Goal: Communication & Community: Answer question/provide support

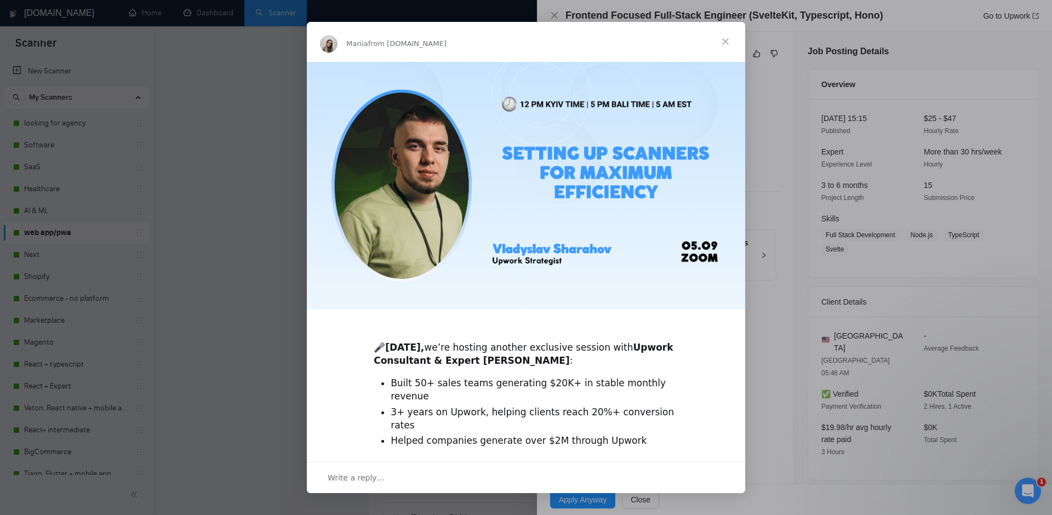
click at [728, 37] on span "Close" at bounding box center [725, 41] width 39 height 39
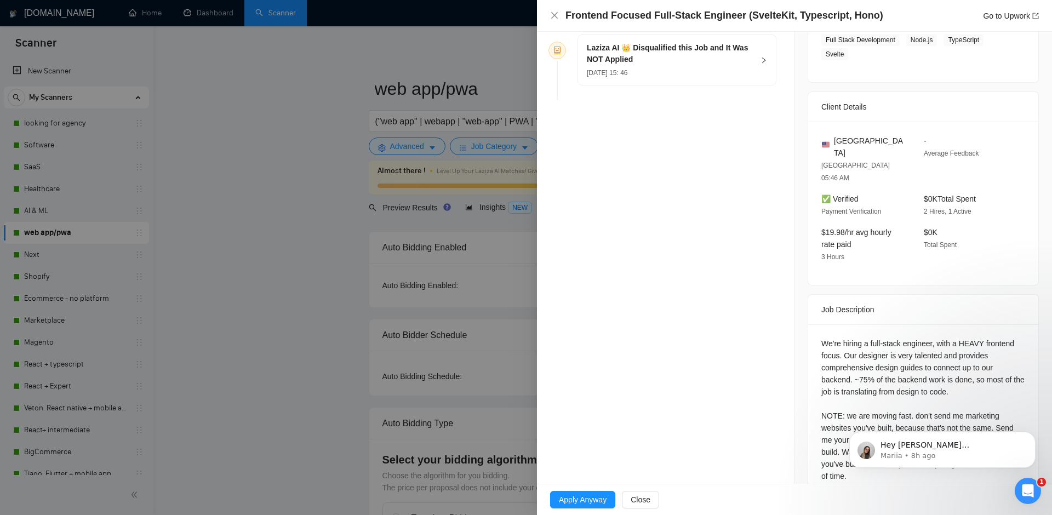
scroll to position [200, 0]
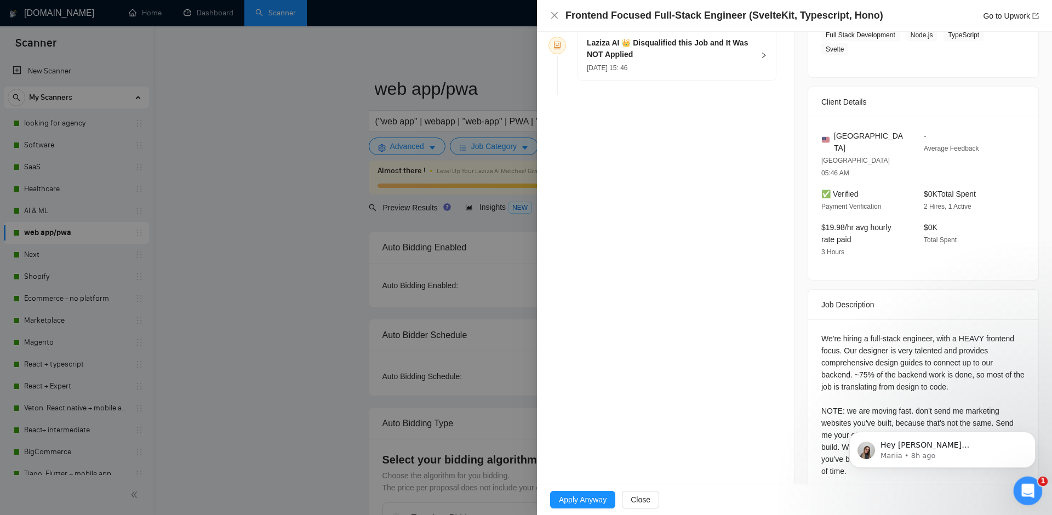
click at [1015, 484] on div "Open Intercom Messenger" at bounding box center [1026, 489] width 36 height 36
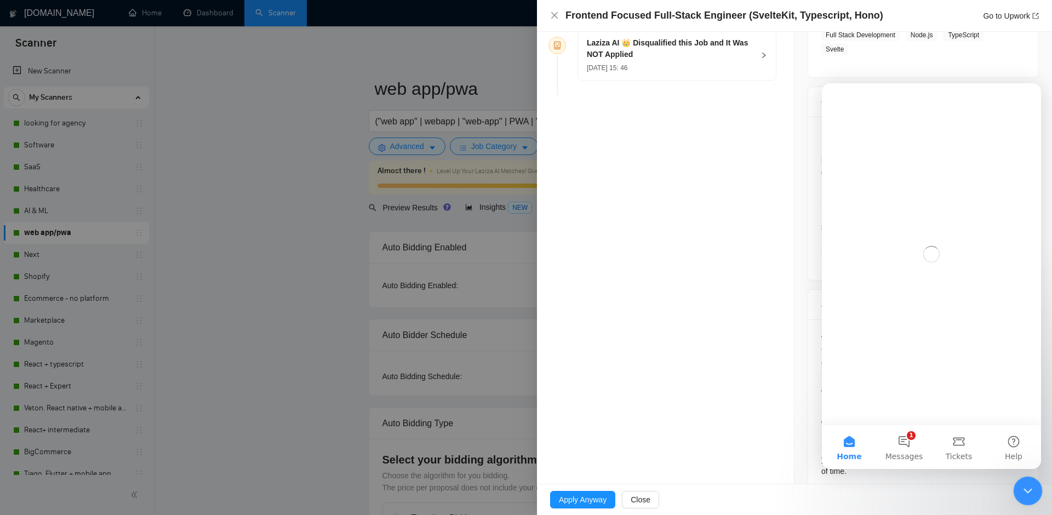
scroll to position [0, 0]
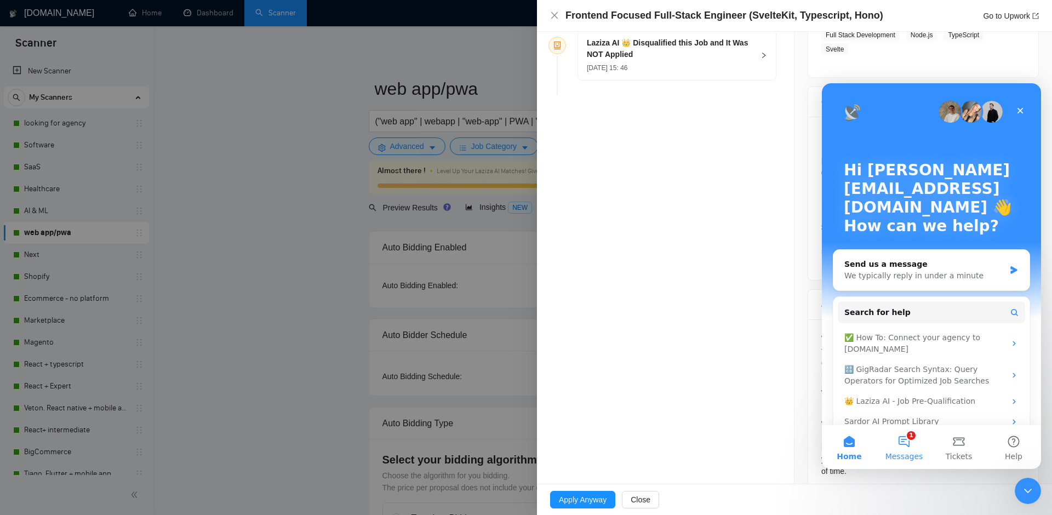
click at [905, 439] on button "1 Messages" at bounding box center [904, 447] width 55 height 44
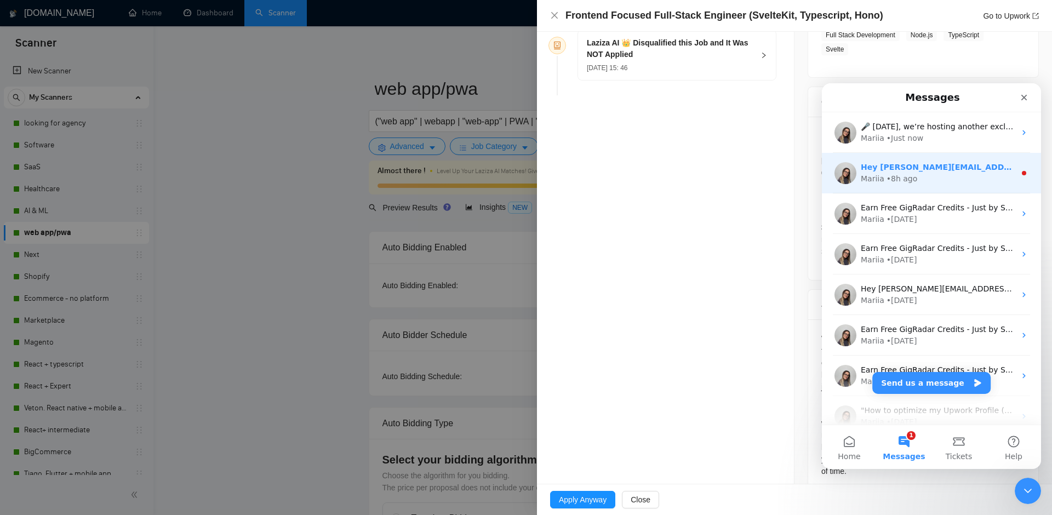
click at [937, 172] on div "Hey [PERSON_NAME][EMAIL_ADDRESS][DOMAIN_NAME], Looks like your Upwork agency In…" at bounding box center [938, 168] width 155 height 12
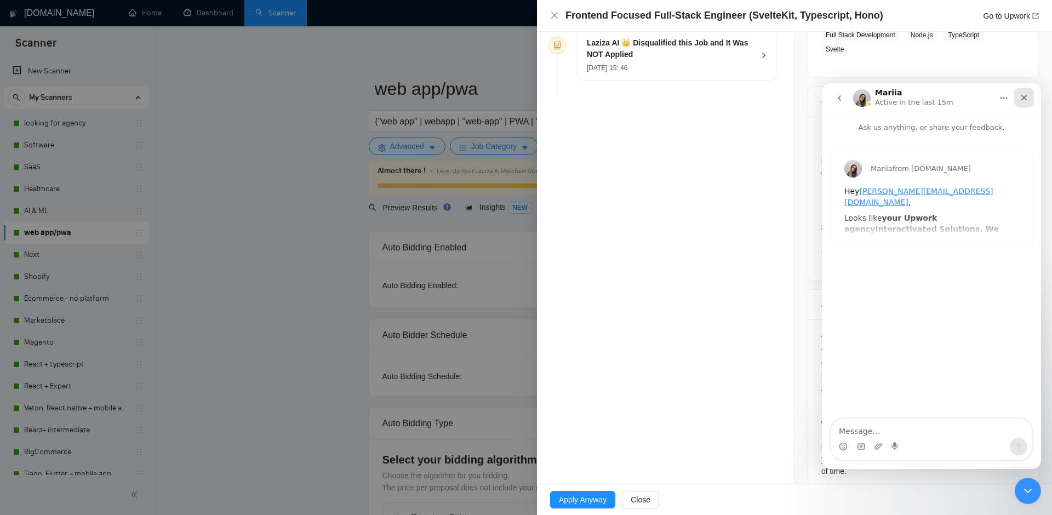
click at [1022, 101] on icon "Close" at bounding box center [1024, 97] width 9 height 9
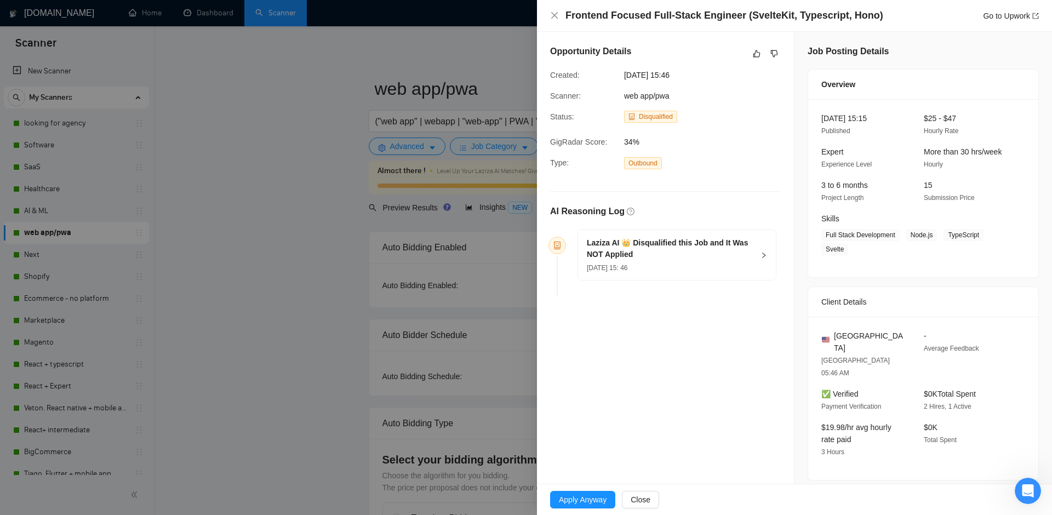
click at [354, 41] on div at bounding box center [526, 257] width 1052 height 515
